Goal: Check status: Check status

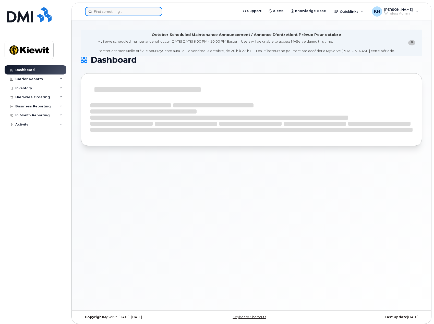
click at [145, 12] on input at bounding box center [123, 11] width 77 height 9
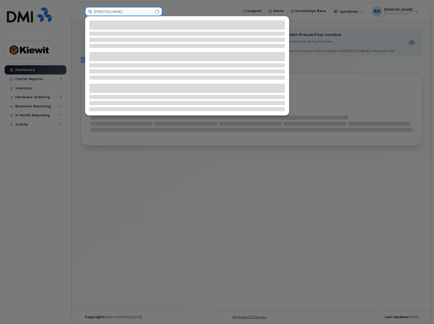
type input "[PERSON_NAME]"
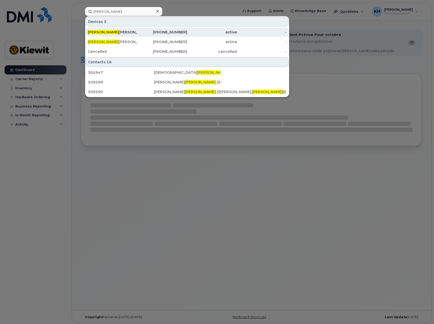
click at [105, 31] on div "[PERSON_NAME]" at bounding box center [113, 32] width 50 height 5
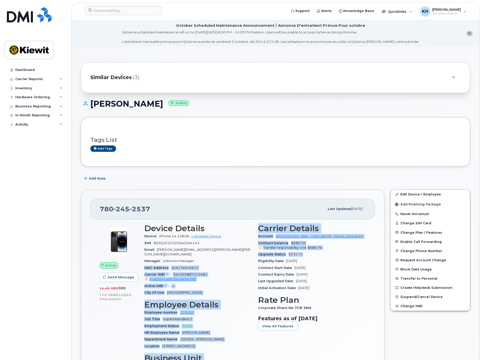
drag, startPoint x: 252, startPoint y: 253, endPoint x: 311, endPoint y: 251, distance: 59.3
click at [311, 251] on div "Device Details Device iPhone 14 128GB + Upgrade Device SIM [TECHNICAL_ID] Email…" at bounding box center [255, 330] width 228 height 219
click at [313, 251] on div "Upgrade Status $630.76" at bounding box center [312, 254] width 108 height 7
click at [301, 253] on span "$630.76" at bounding box center [296, 254] width 15 height 4
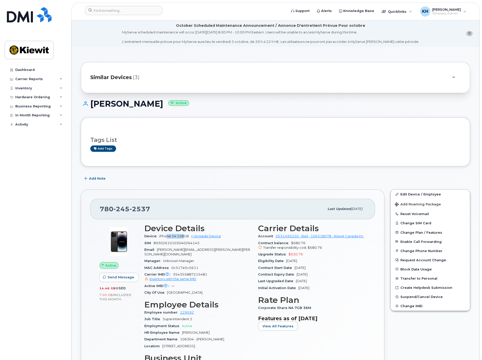
drag, startPoint x: 181, startPoint y: 236, endPoint x: 185, endPoint y: 235, distance: 4.7
click at [185, 235] on span "iPhone 14 128GB" at bounding box center [174, 236] width 30 height 4
click at [205, 245] on div "SIM 89302610103040264143" at bounding box center [198, 243] width 108 height 7
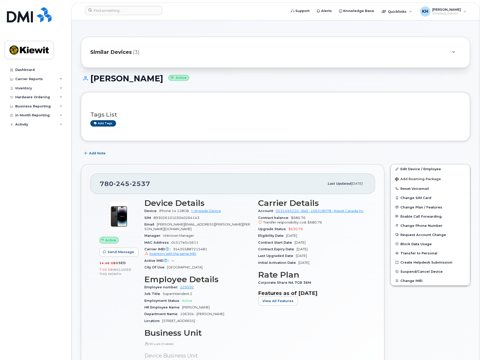
scroll to position [57, 0]
